Goal: Information Seeking & Learning: Learn about a topic

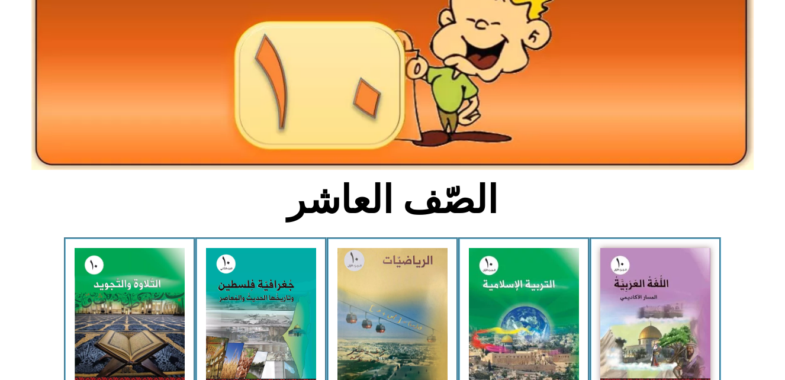
scroll to position [142, 0]
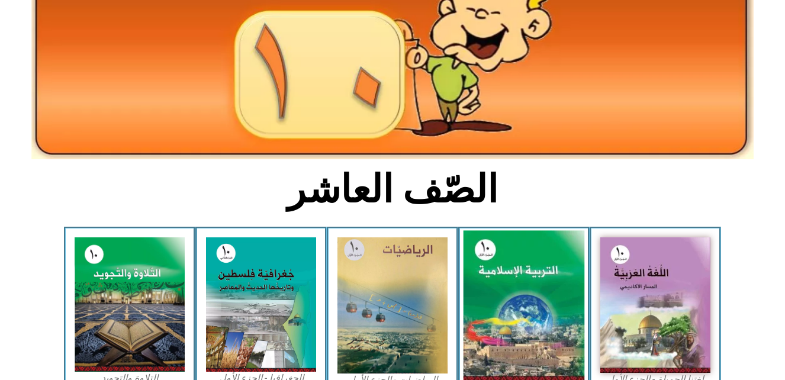
click at [513, 272] on img at bounding box center [523, 306] width 121 height 151
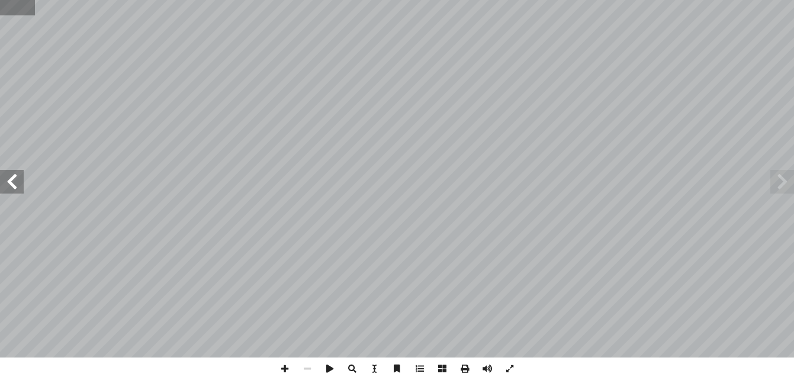
click at [15, 12] on input "text" at bounding box center [17, 7] width 35 height 15
type input "**"
click at [14, 178] on span at bounding box center [12, 182] width 24 height 24
click at [282, 372] on span at bounding box center [284, 368] width 22 height 22
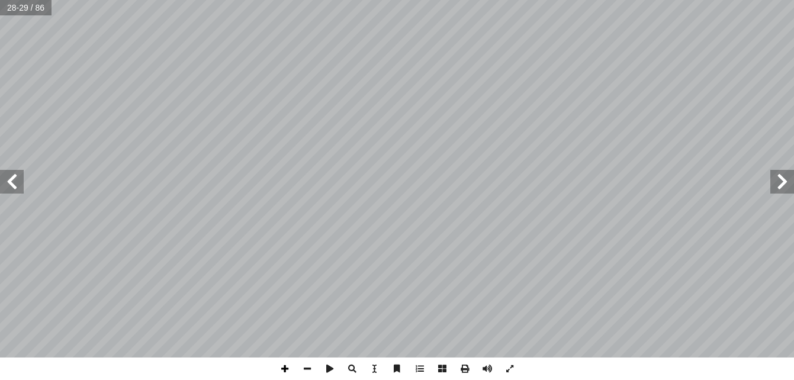
click at [285, 372] on span at bounding box center [284, 368] width 22 height 22
click at [308, 368] on span at bounding box center [307, 368] width 22 height 22
click at [13, 179] on span at bounding box center [12, 182] width 24 height 24
click at [281, 366] on span at bounding box center [284, 368] width 22 height 22
